Goal: Task Accomplishment & Management: Complete application form

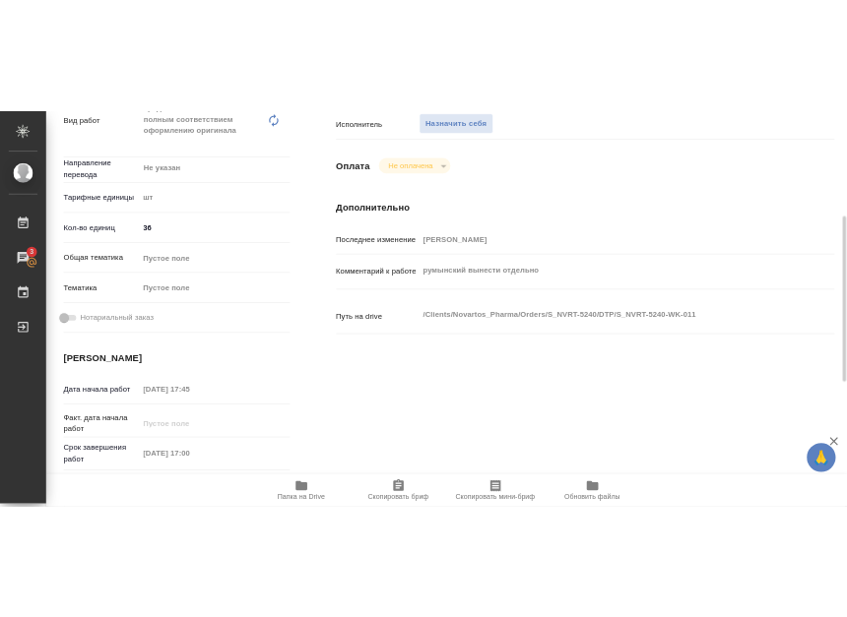
scroll to position [319, 0]
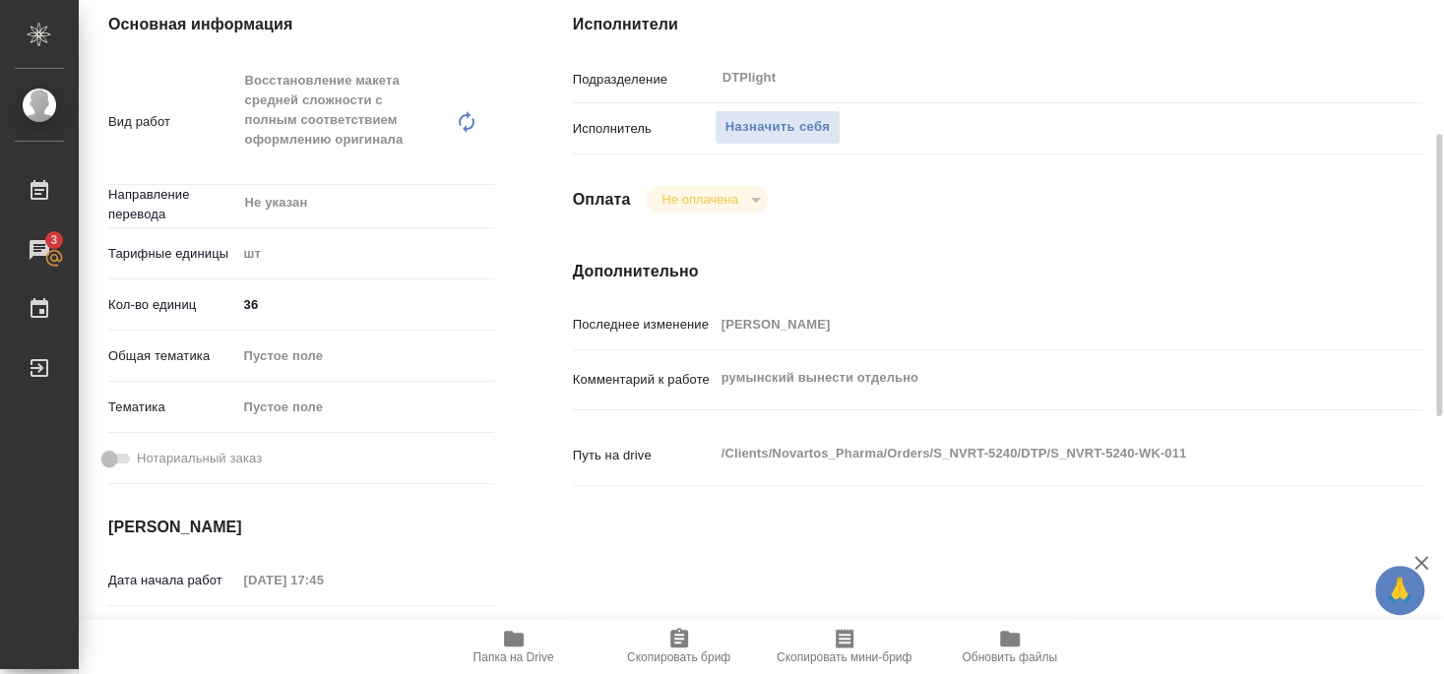
click at [511, 656] on span "Папка на Drive" at bounding box center [513, 658] width 81 height 14
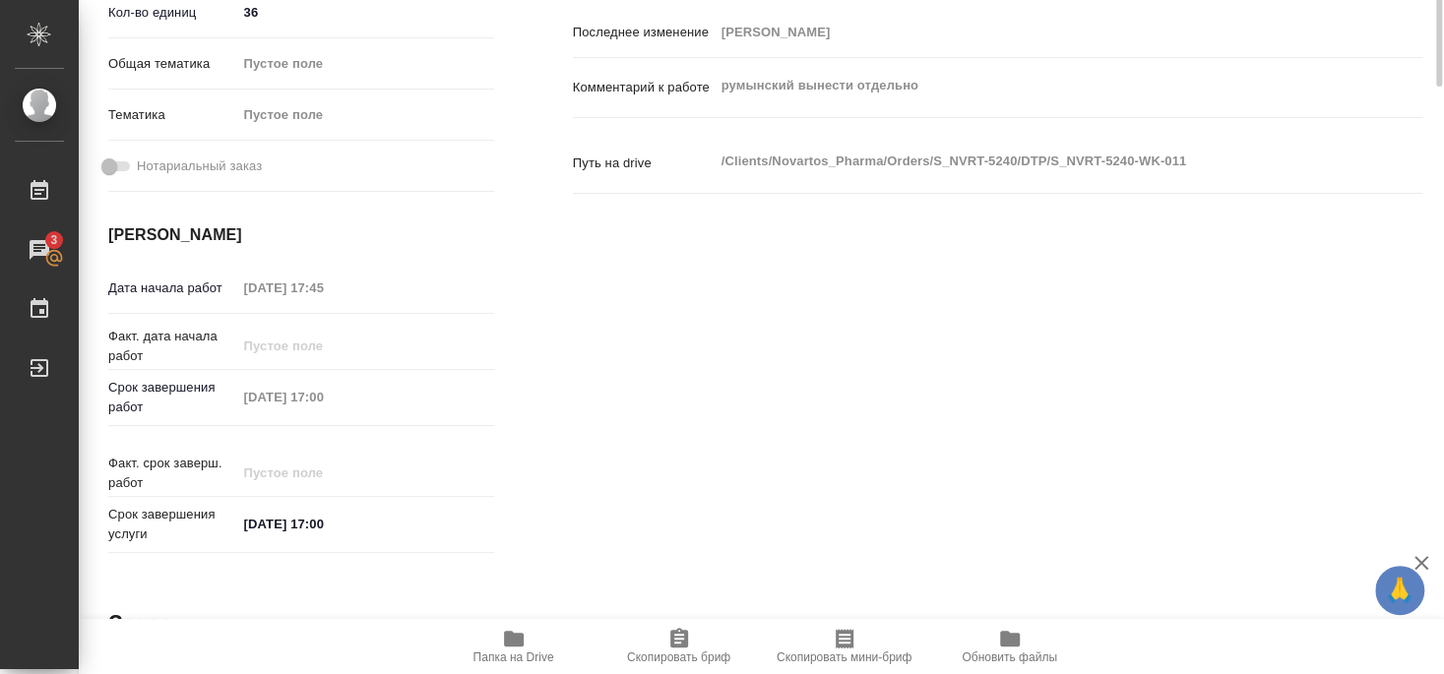
scroll to position [292, 0]
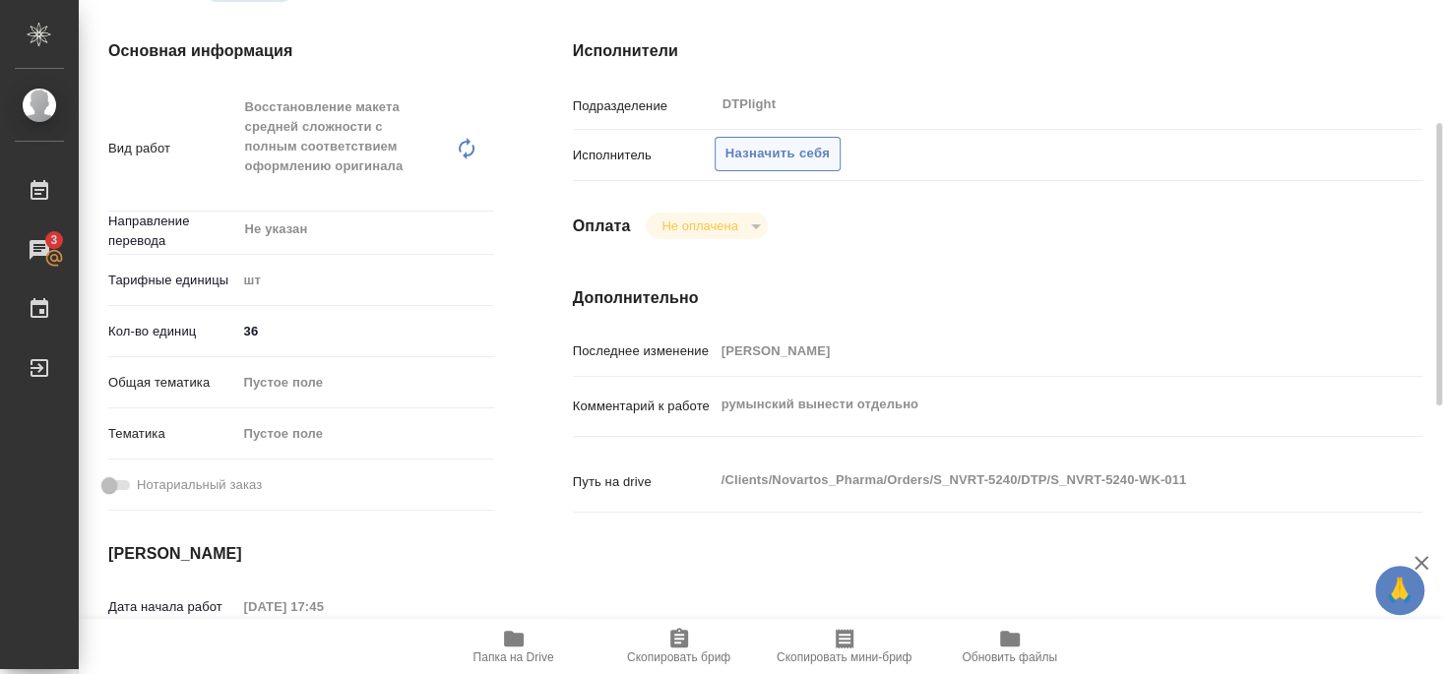
click at [801, 143] on span "Назначить себя" at bounding box center [777, 154] width 104 height 23
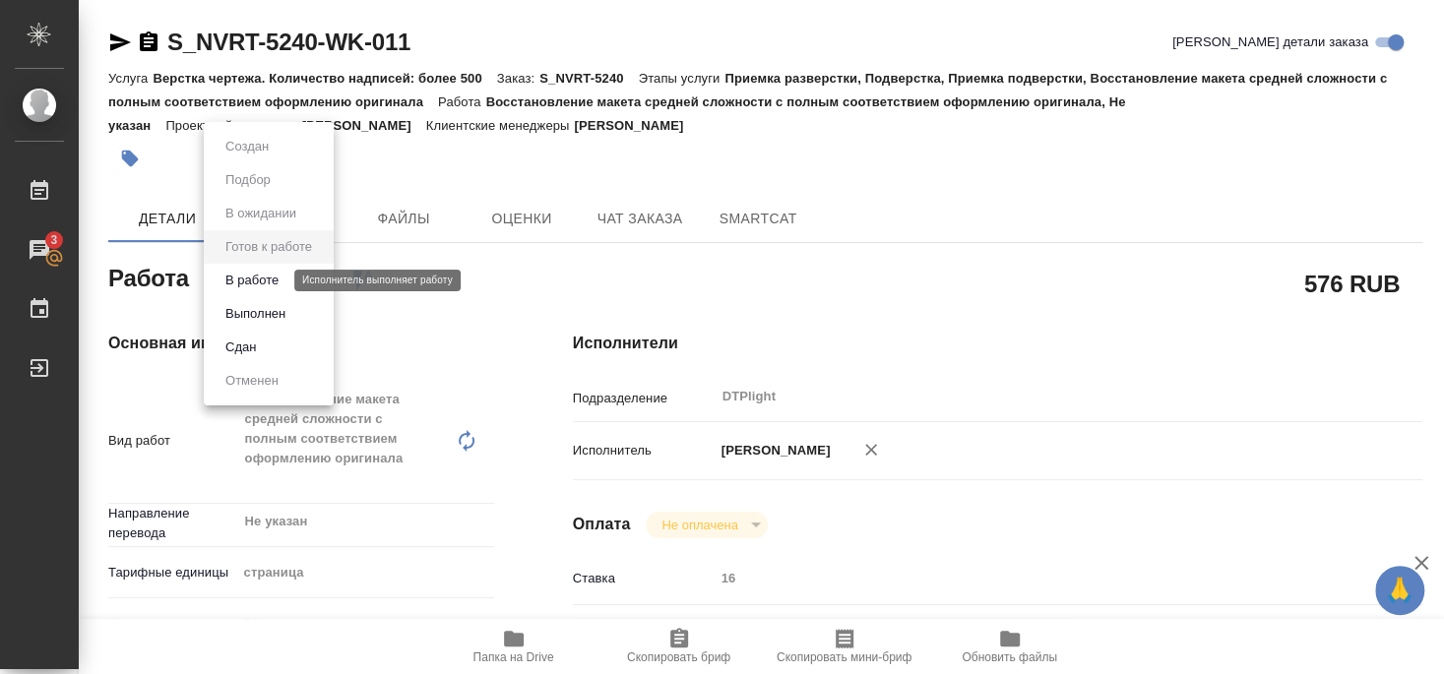
click at [277, 278] on button "В работе" at bounding box center [252, 281] width 65 height 22
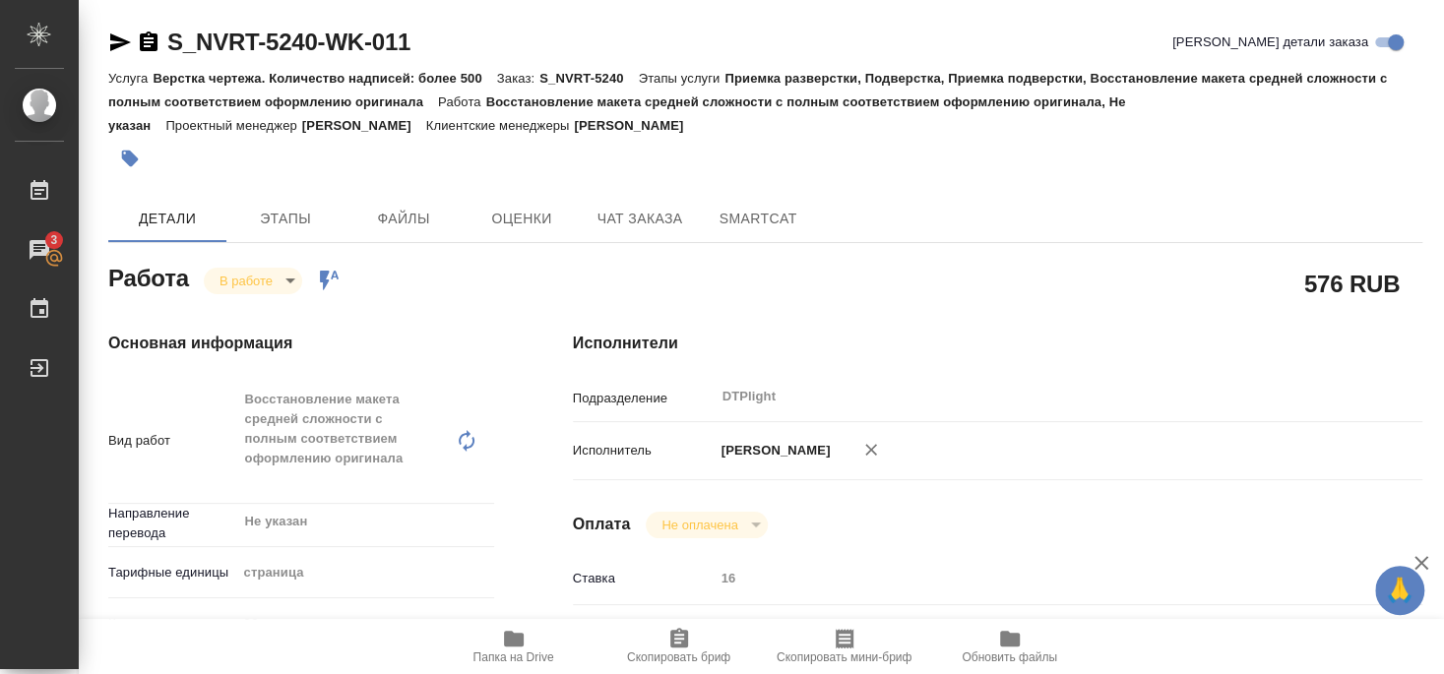
type textarea "x"
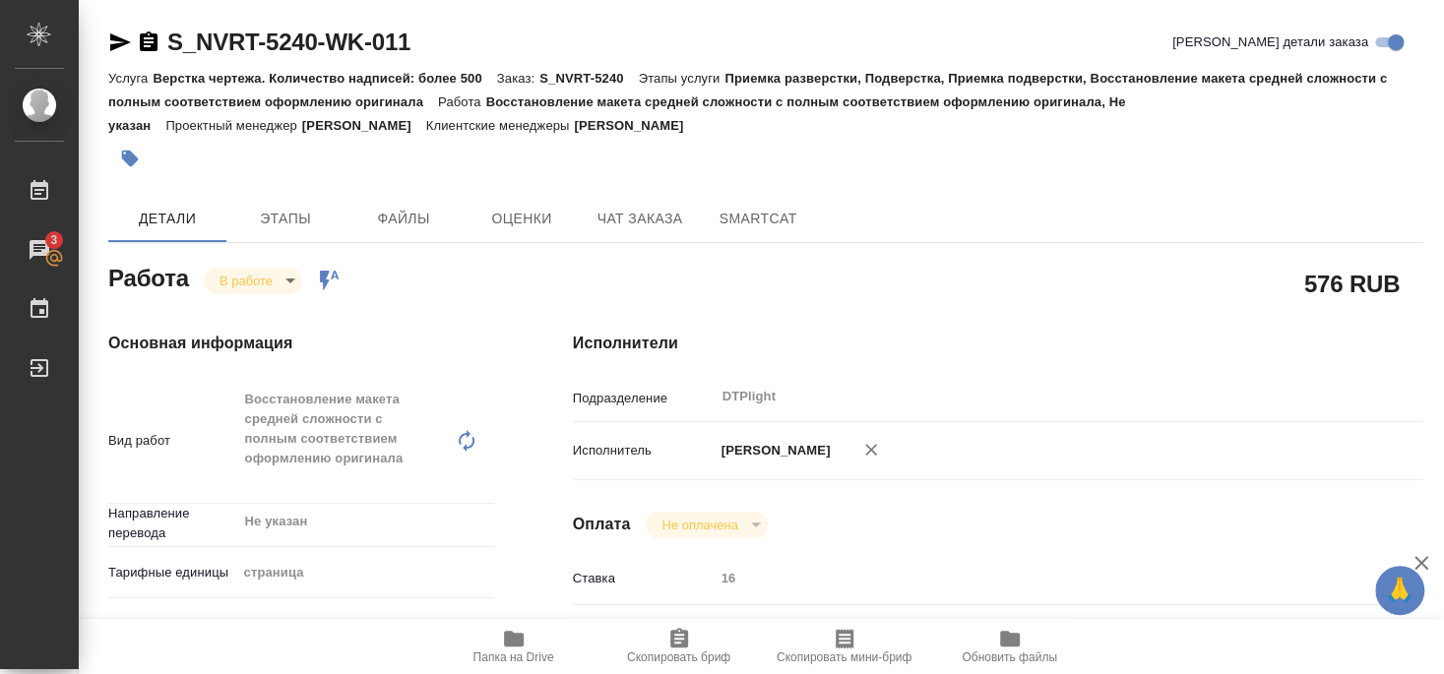
type textarea "x"
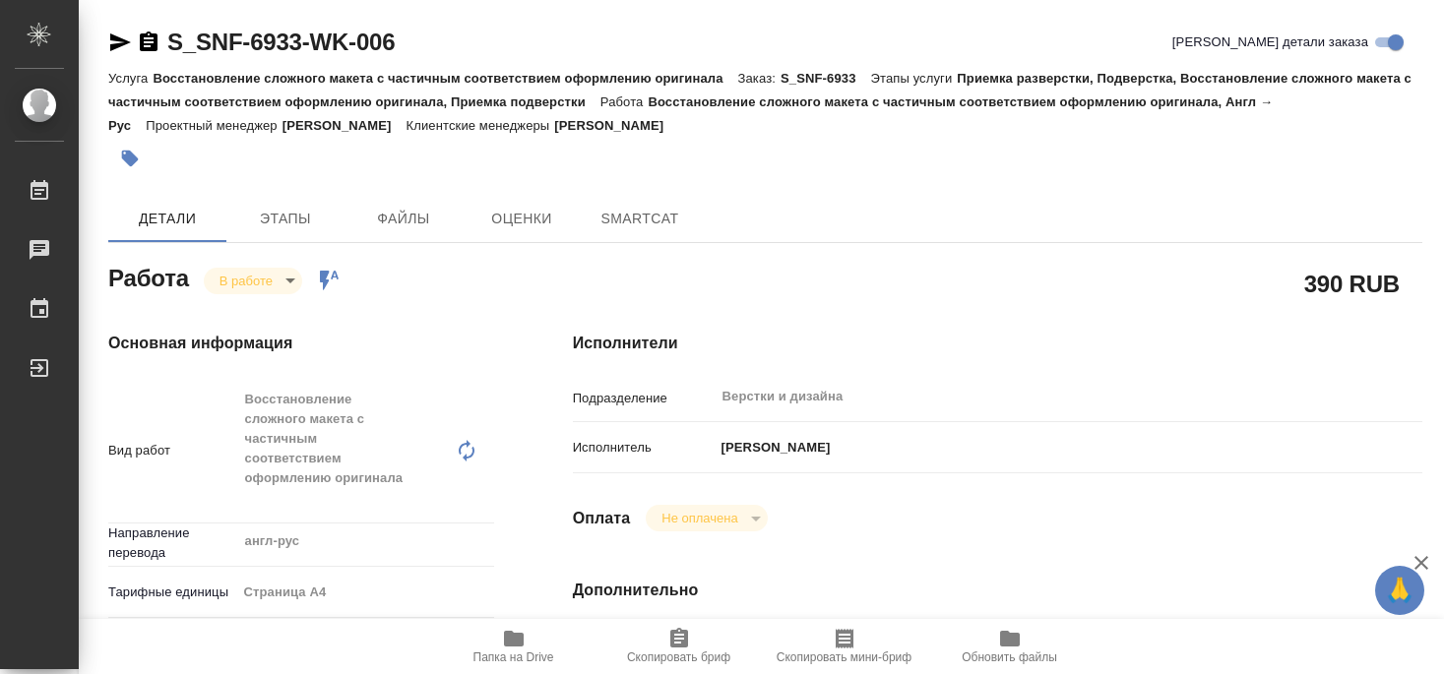
type textarea "x"
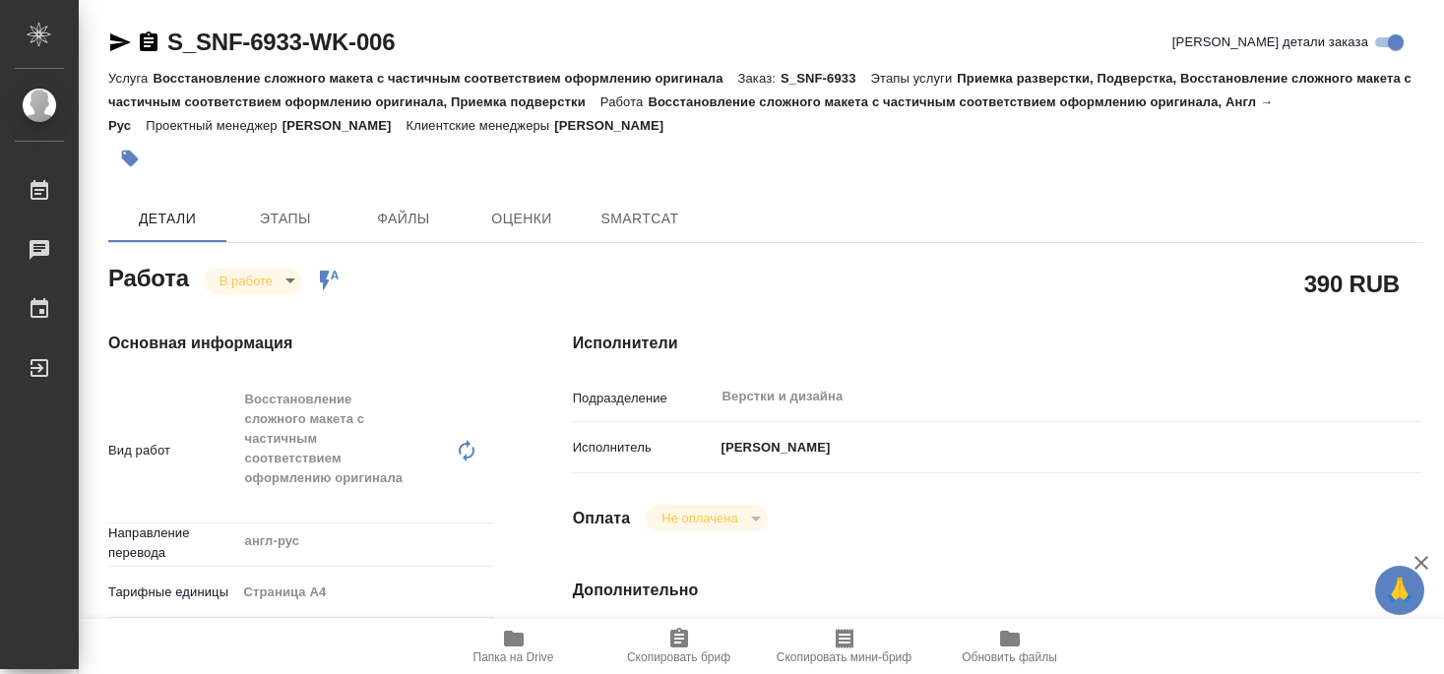
type textarea "x"
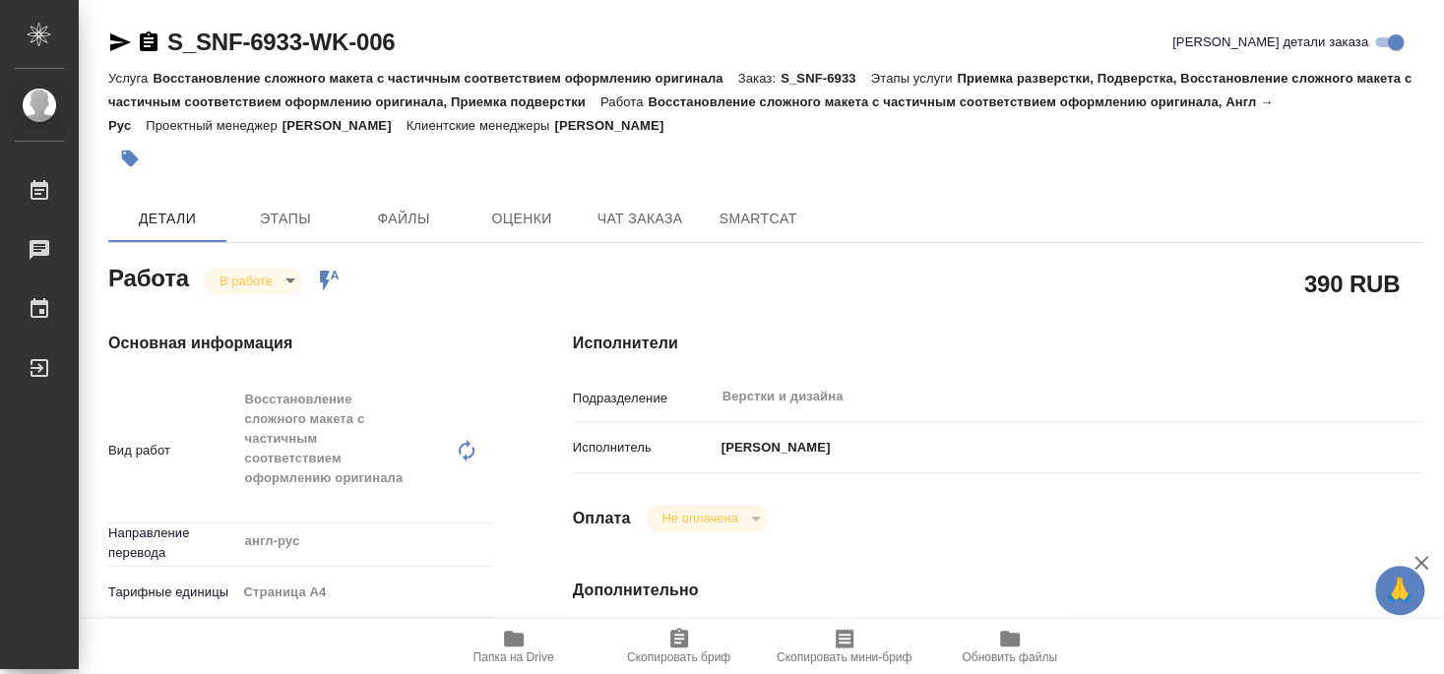
type textarea "x"
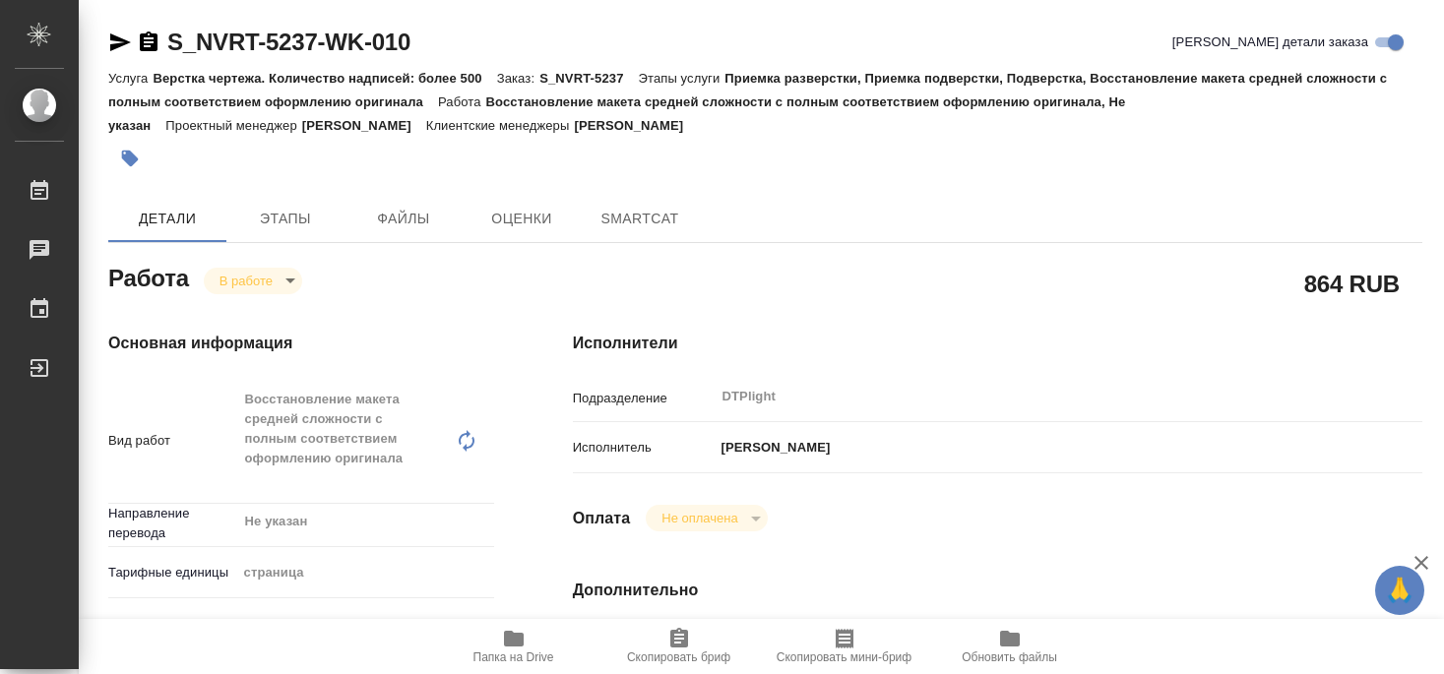
type textarea "x"
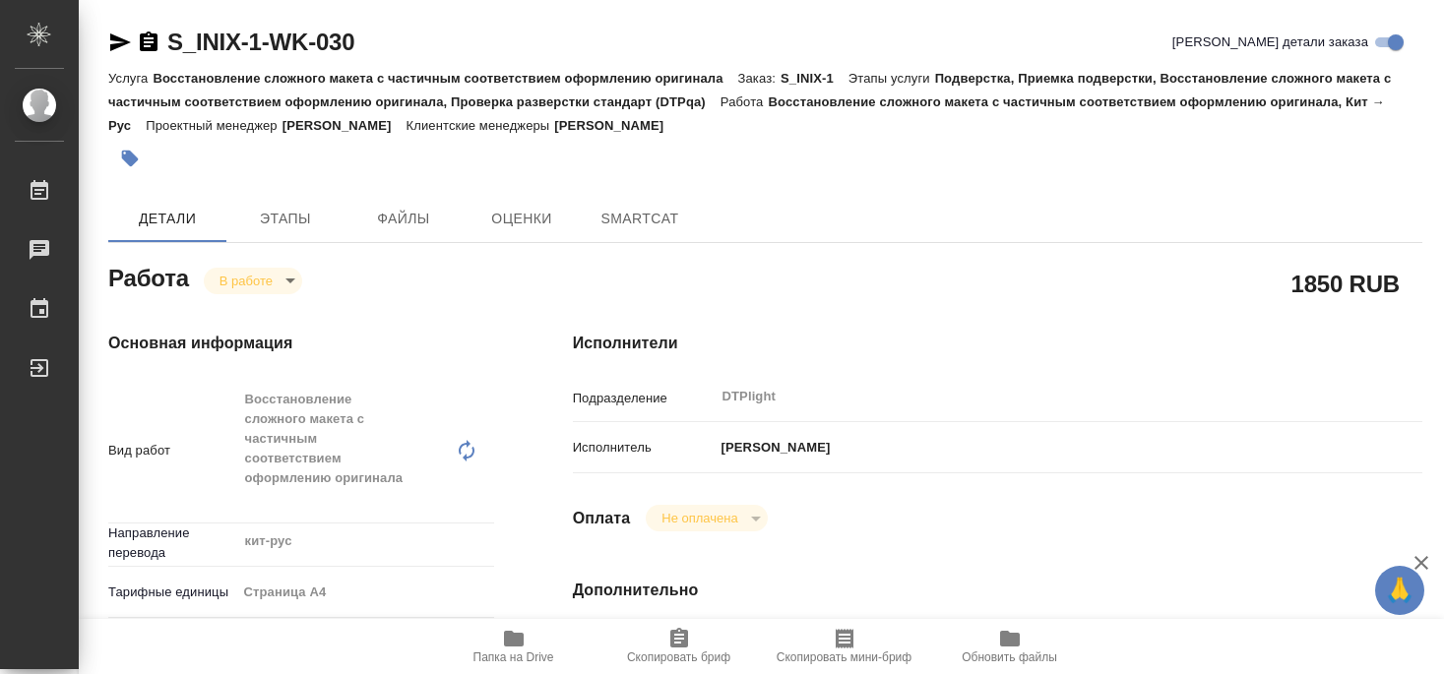
type textarea "x"
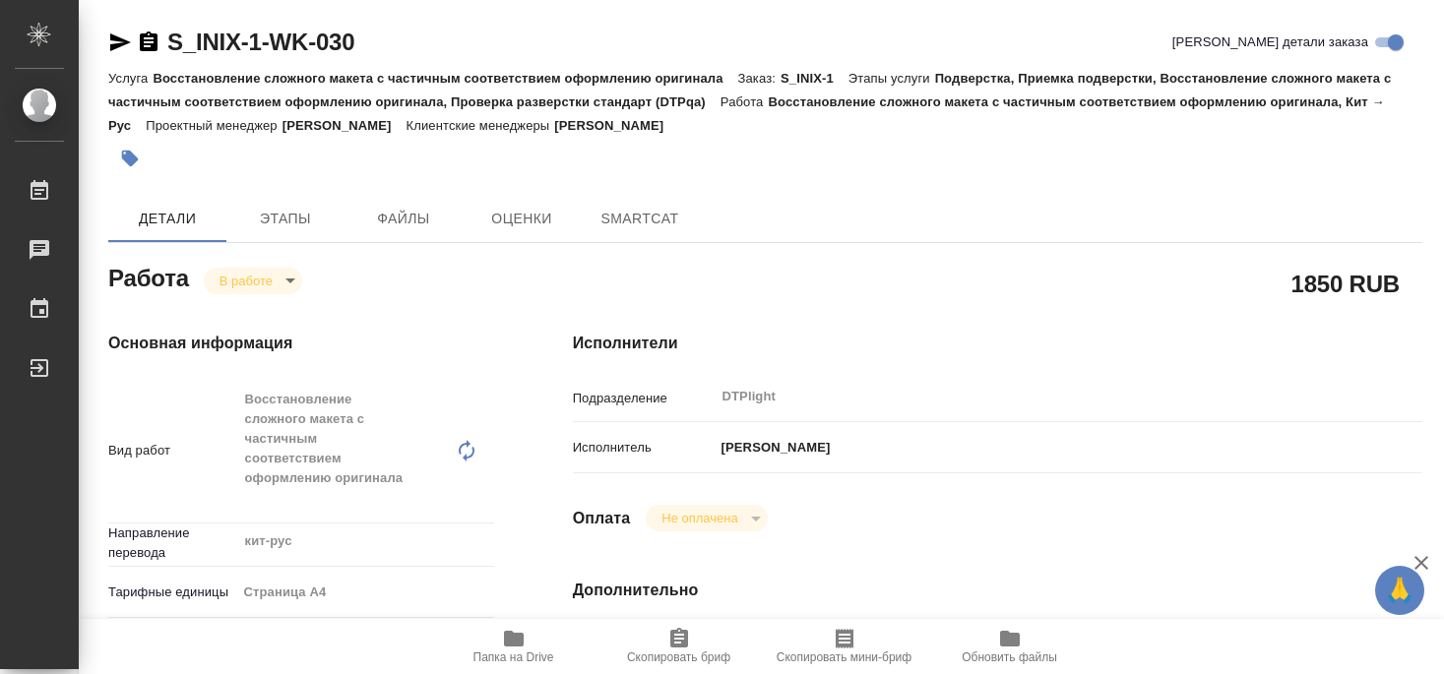
type textarea "x"
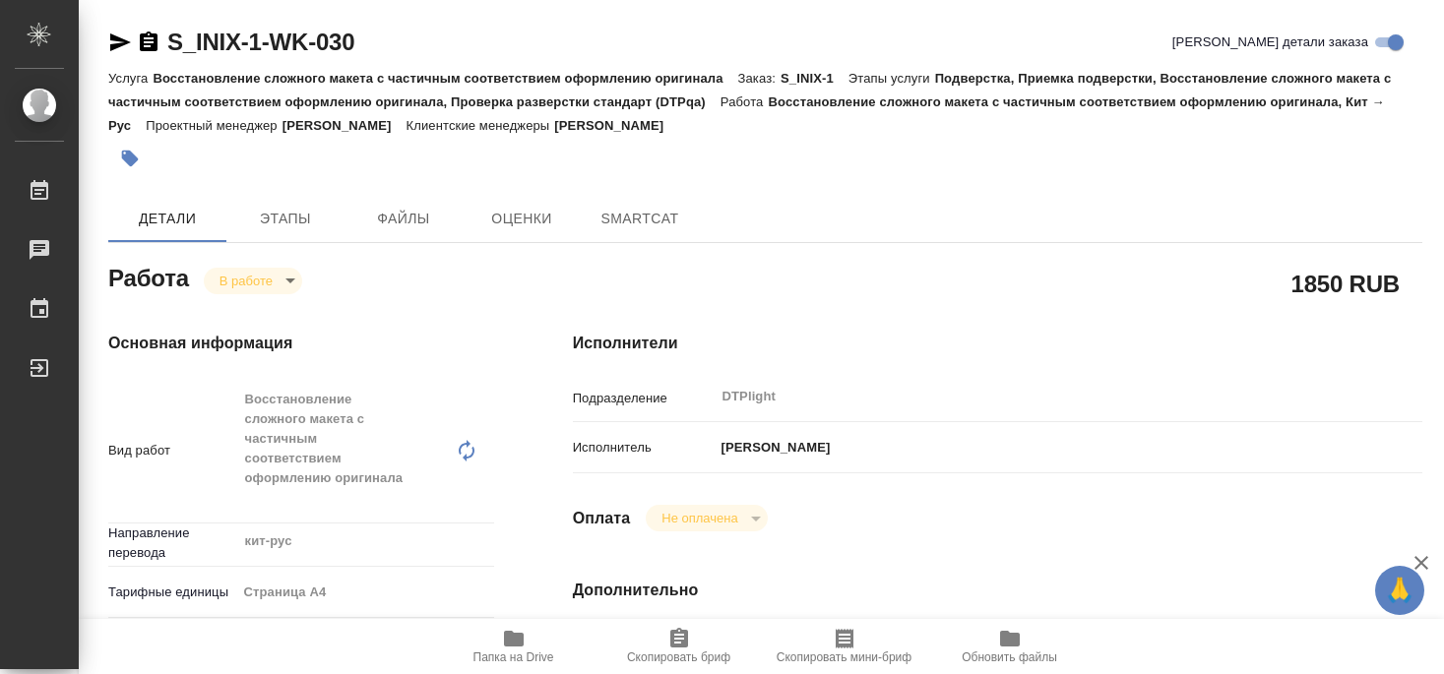
type textarea "x"
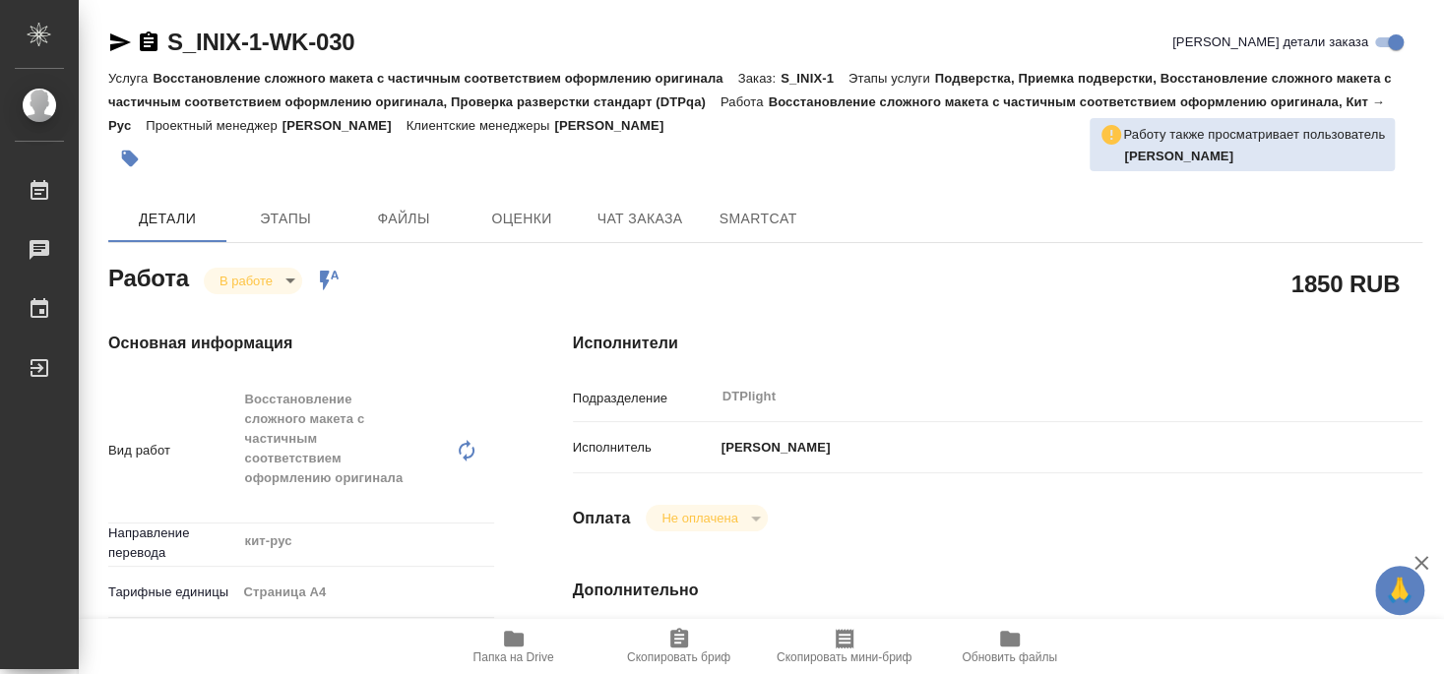
type textarea "x"
